Goal: Task Accomplishment & Management: Complete application form

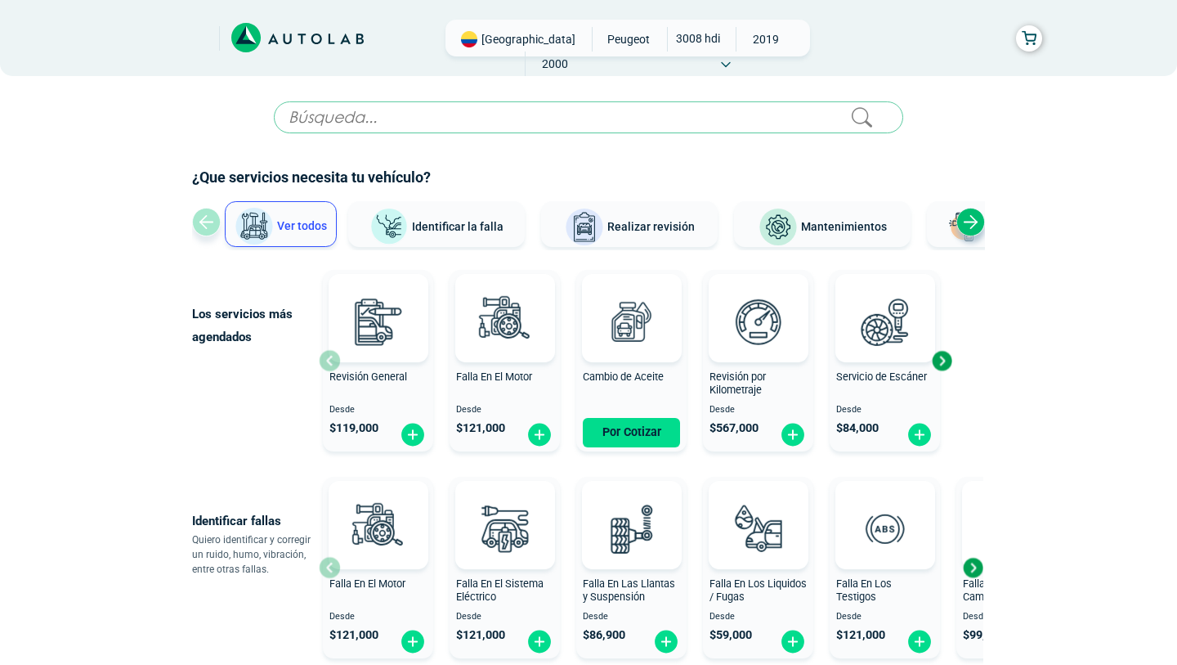
click at [971, 222] on div "Next slide" at bounding box center [970, 222] width 29 height 29
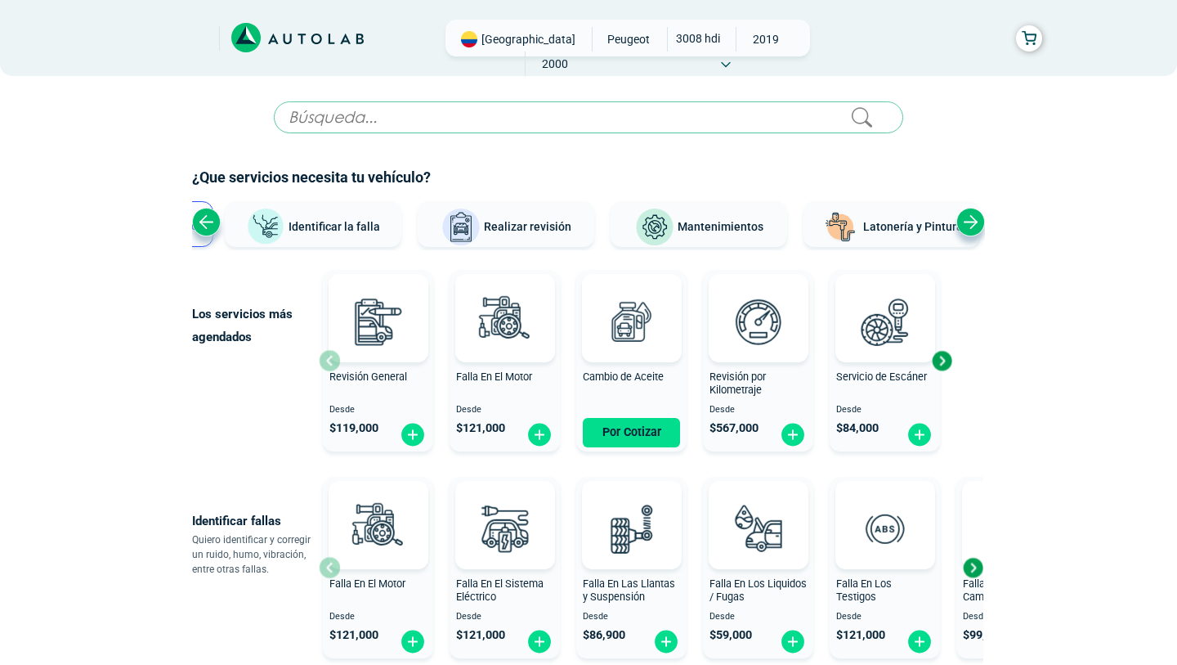
click at [971, 222] on div "Next slide" at bounding box center [970, 222] width 29 height 29
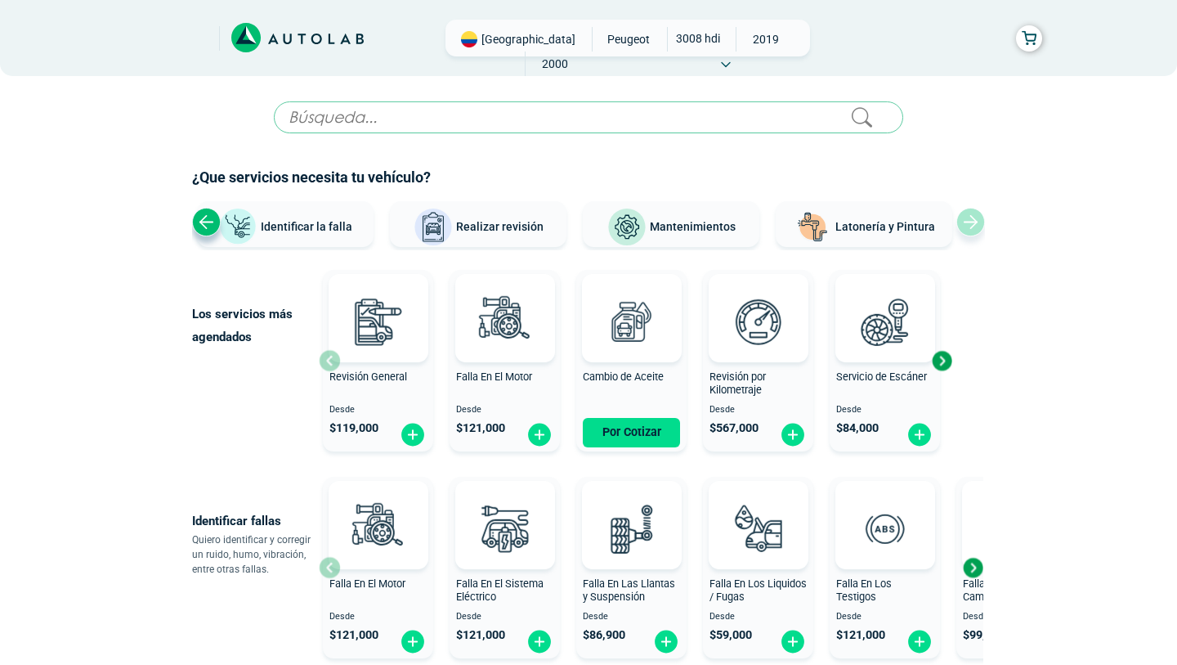
click at [887, 239] on button "Latonería y Pintura" at bounding box center [864, 224] width 177 height 46
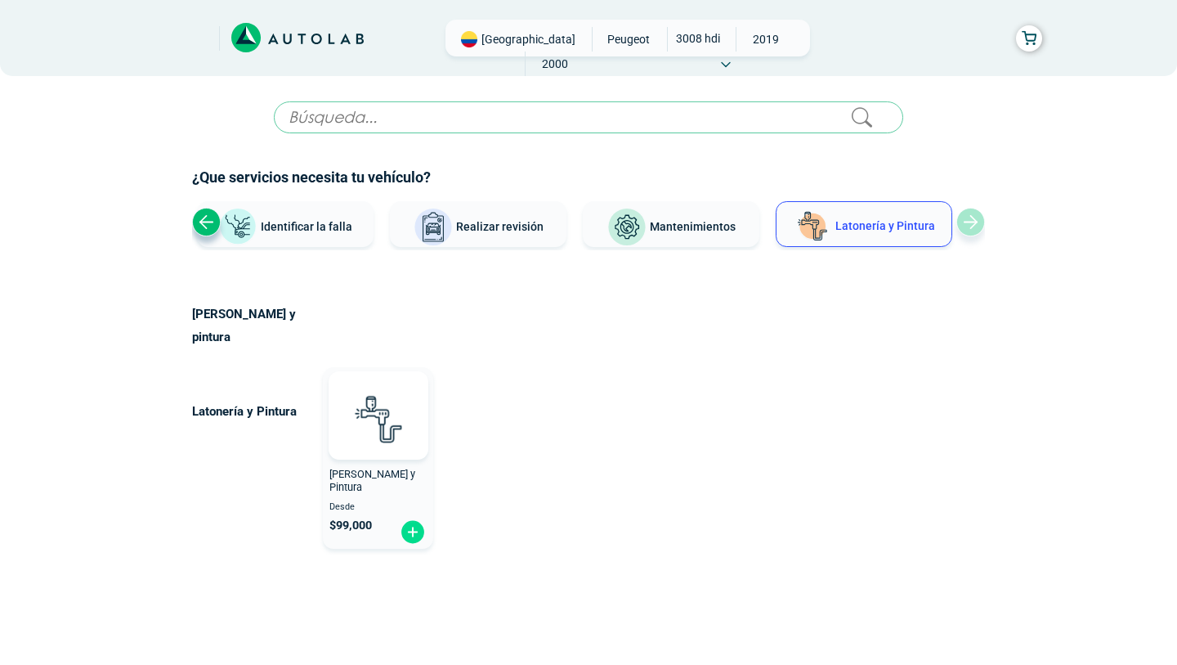
click at [194, 225] on div "Previous slide" at bounding box center [206, 222] width 29 height 29
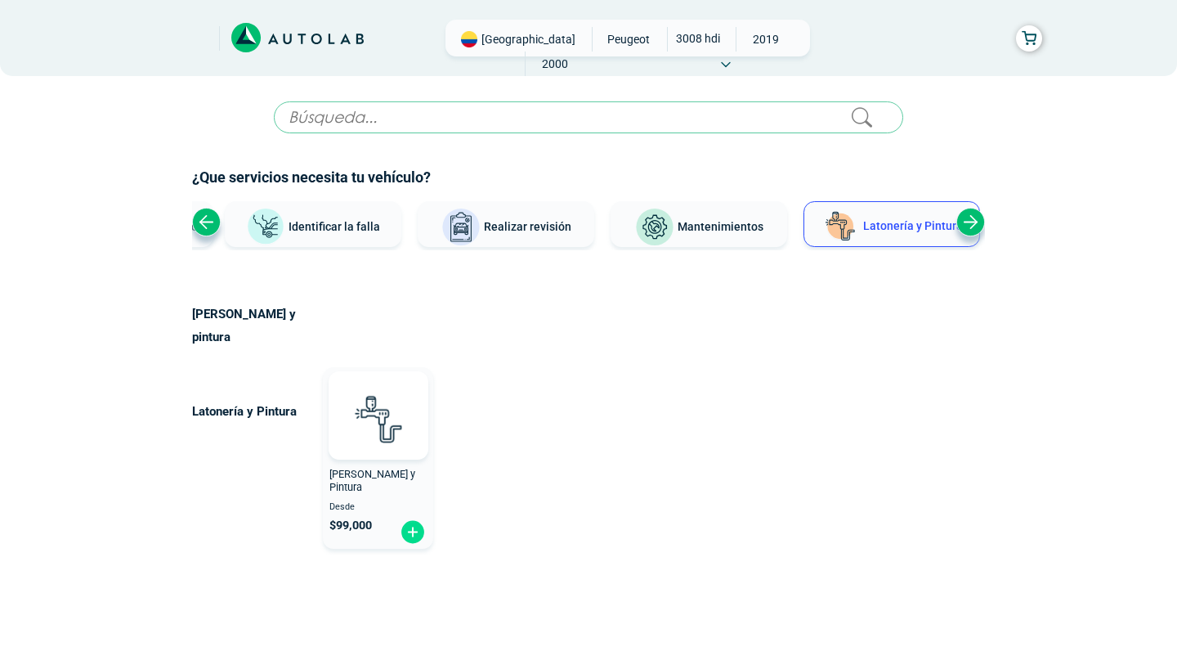
click at [194, 225] on div "Previous slide" at bounding box center [206, 222] width 29 height 29
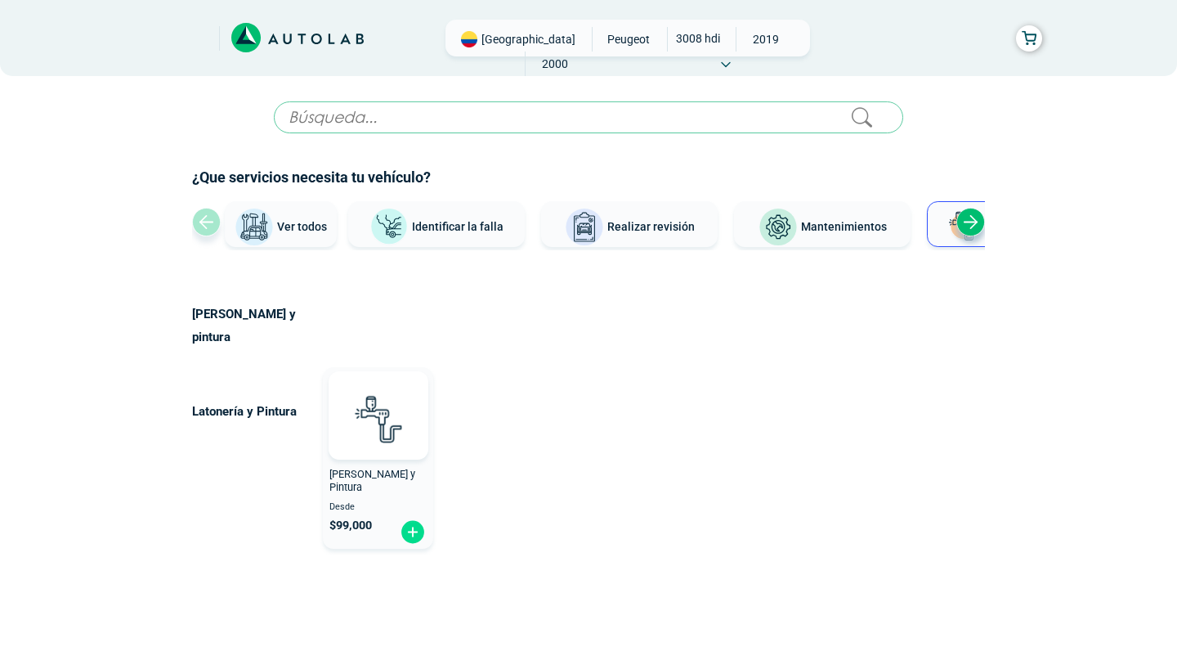
click at [194, 225] on div "Ver todos Identificar la falla Realizar revisión Mantenimientos Latonería y Pin…" at bounding box center [588, 225] width 793 height 49
click at [731, 61] on icon at bounding box center [726, 64] width 10 height 7
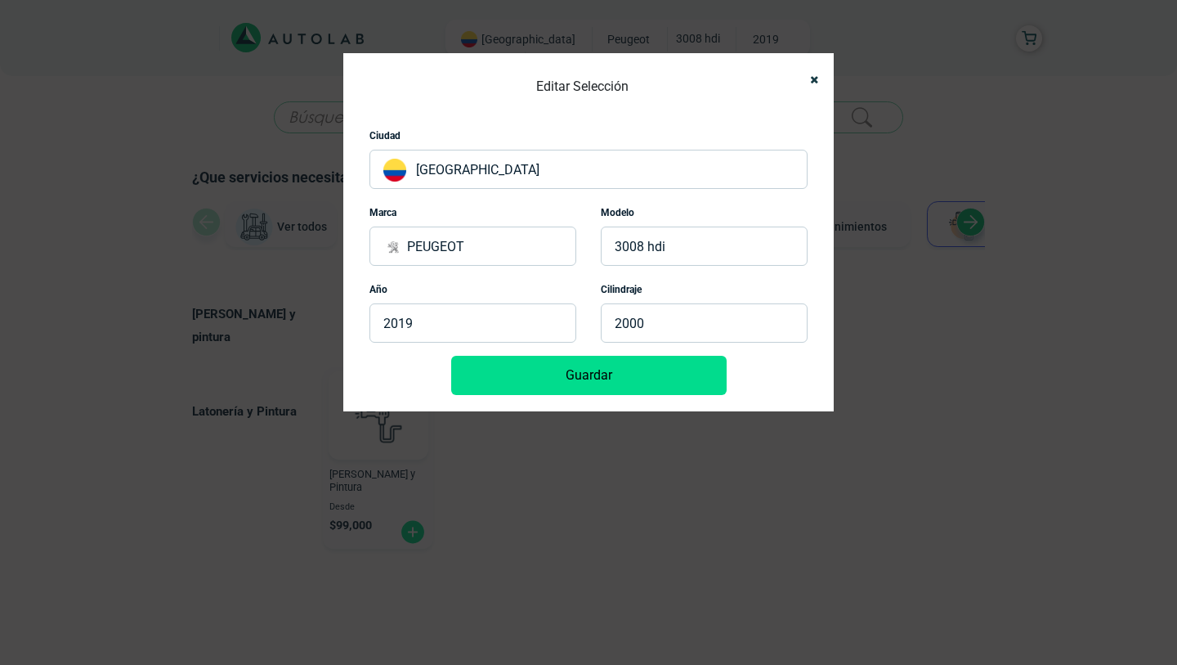
click at [648, 324] on p "2000" at bounding box center [704, 322] width 207 height 39
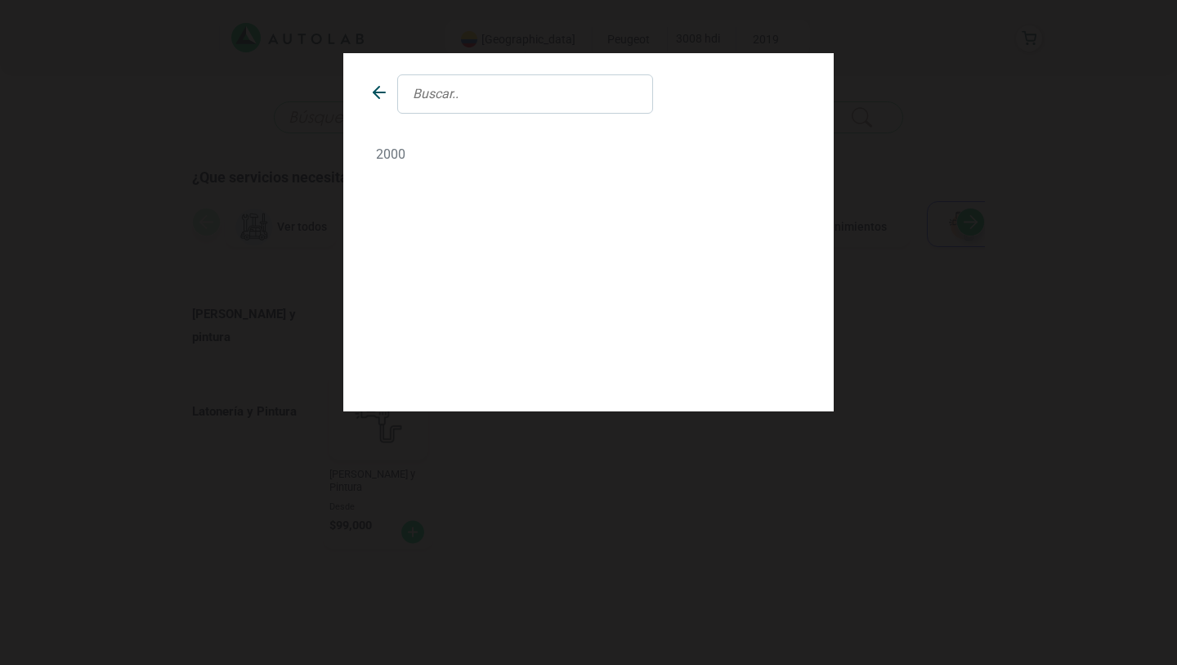
click at [467, 104] on input "text" at bounding box center [525, 93] width 256 height 39
type input "1600"
click at [917, 213] on div "1600" at bounding box center [588, 332] width 1177 height 665
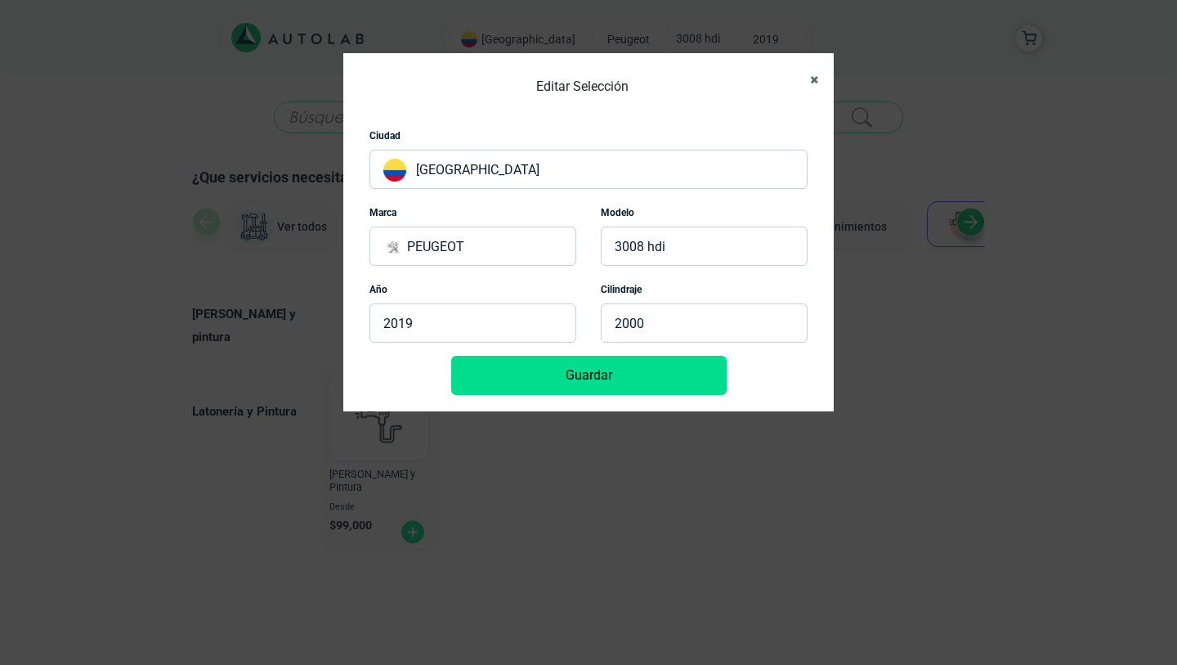
click at [813, 82] on icon "Close" at bounding box center [814, 79] width 8 height 11
